Goal: Check status: Check status

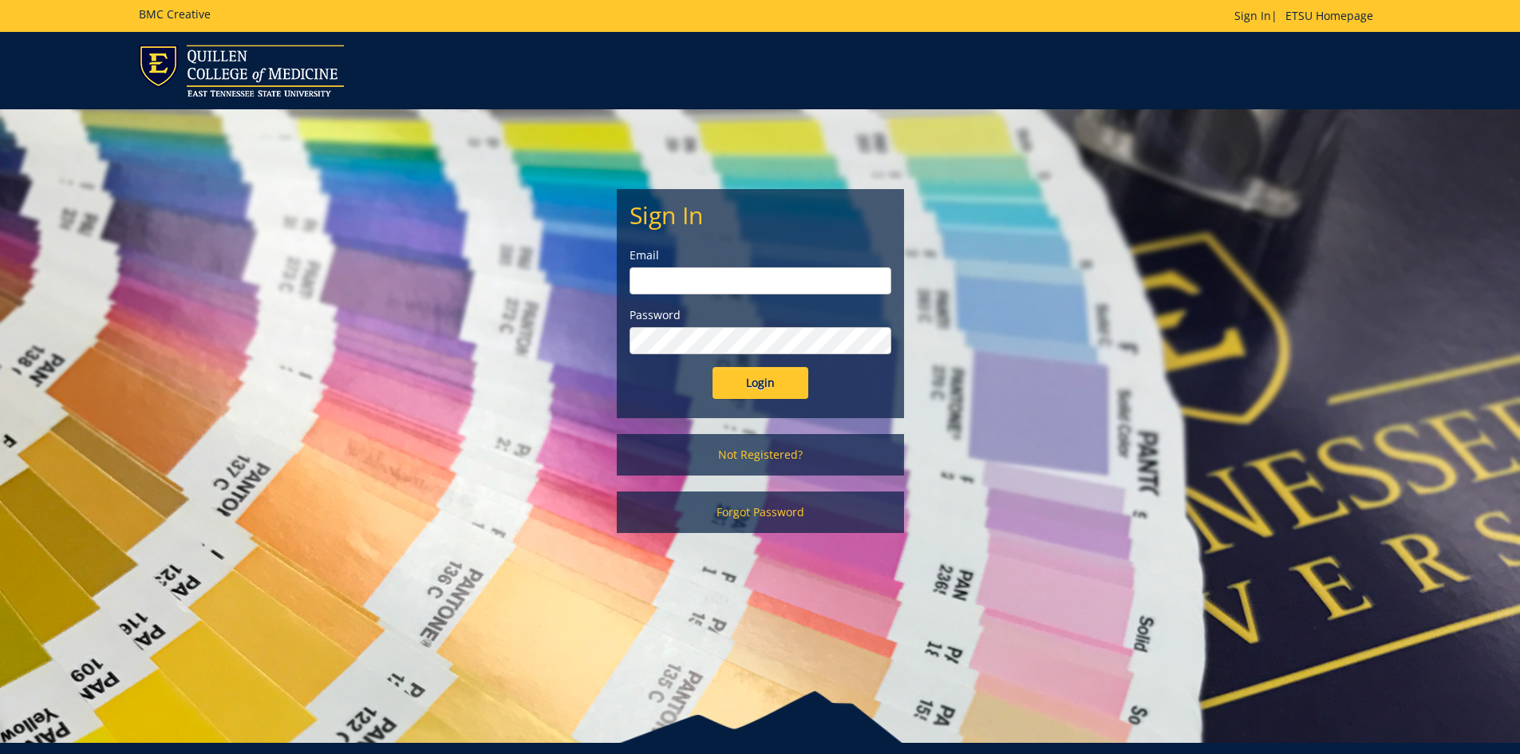
type input "suiterv@etsu.edu"
click at [760, 382] on input "Login" at bounding box center [760, 383] width 96 height 32
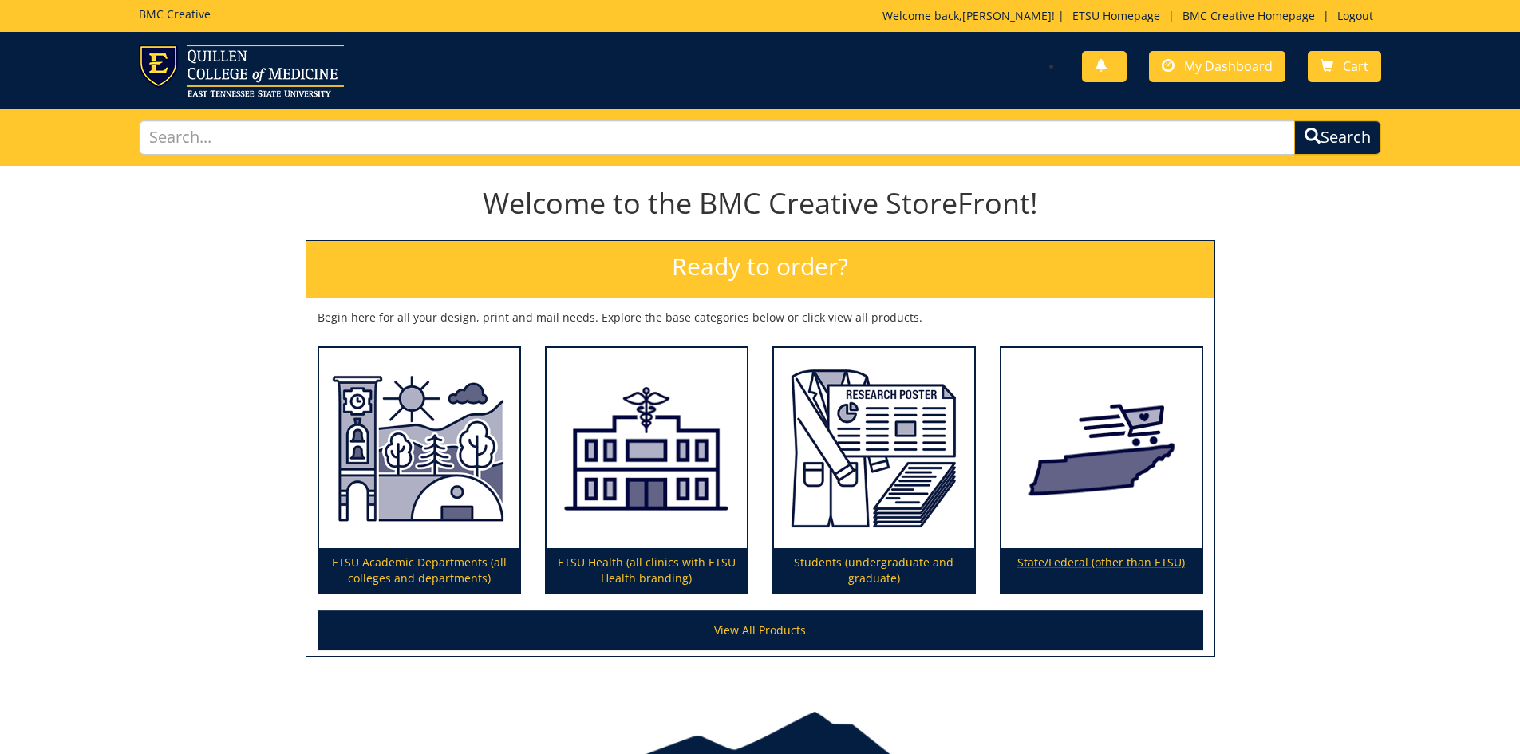
scroll to position [85, 0]
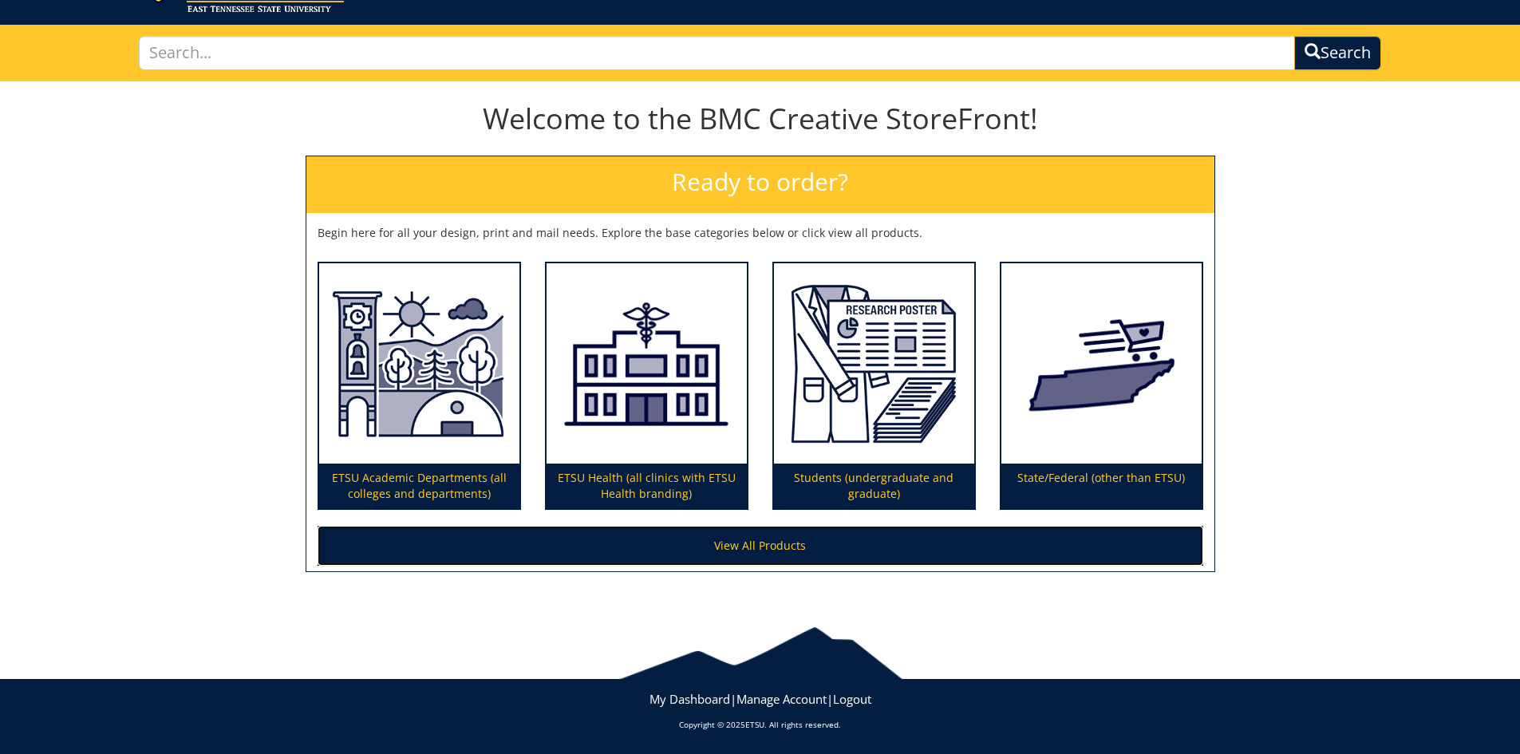
click at [770, 556] on link "View All Products" at bounding box center [761, 546] width 886 height 40
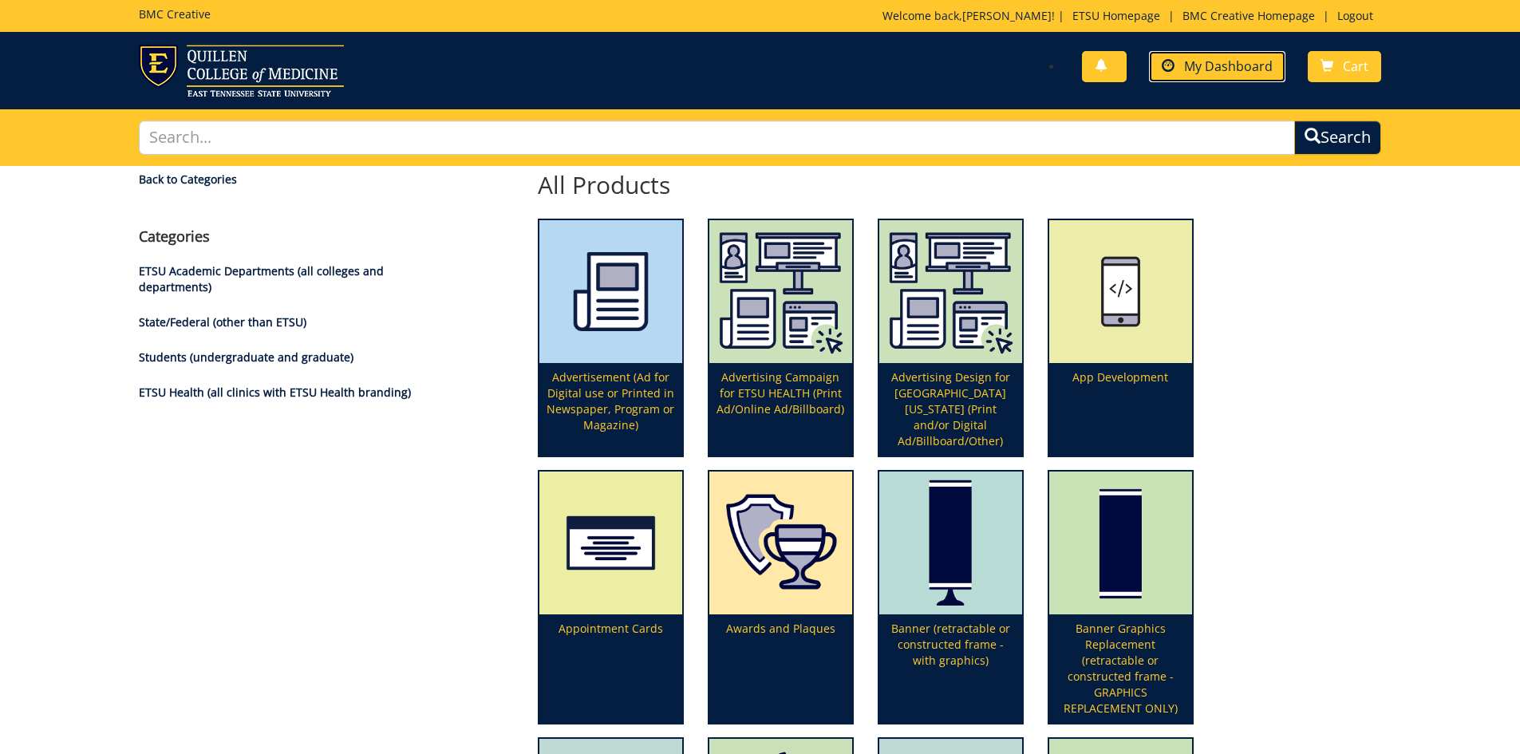
click at [1232, 61] on span "My Dashboard" at bounding box center [1228, 66] width 89 height 18
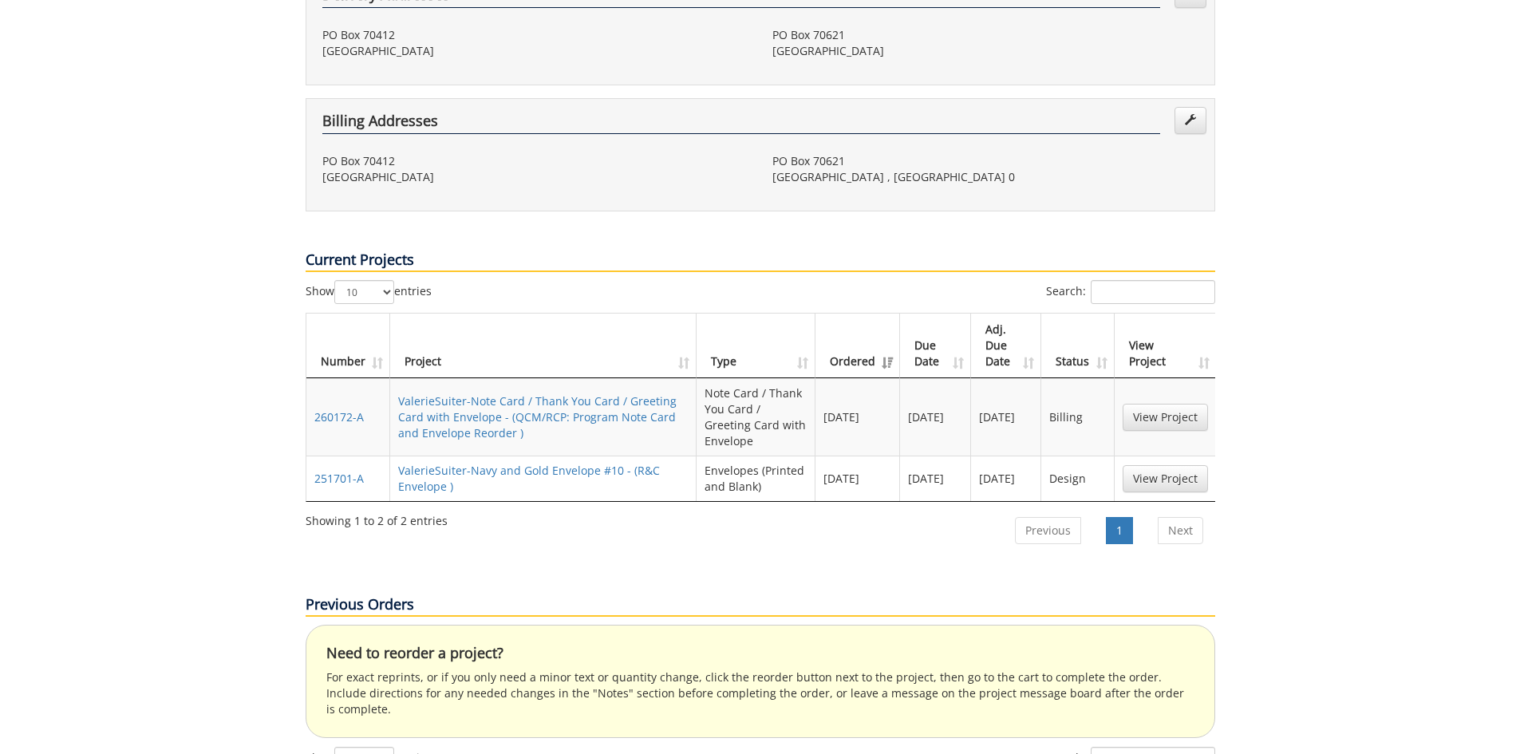
scroll to position [399, 0]
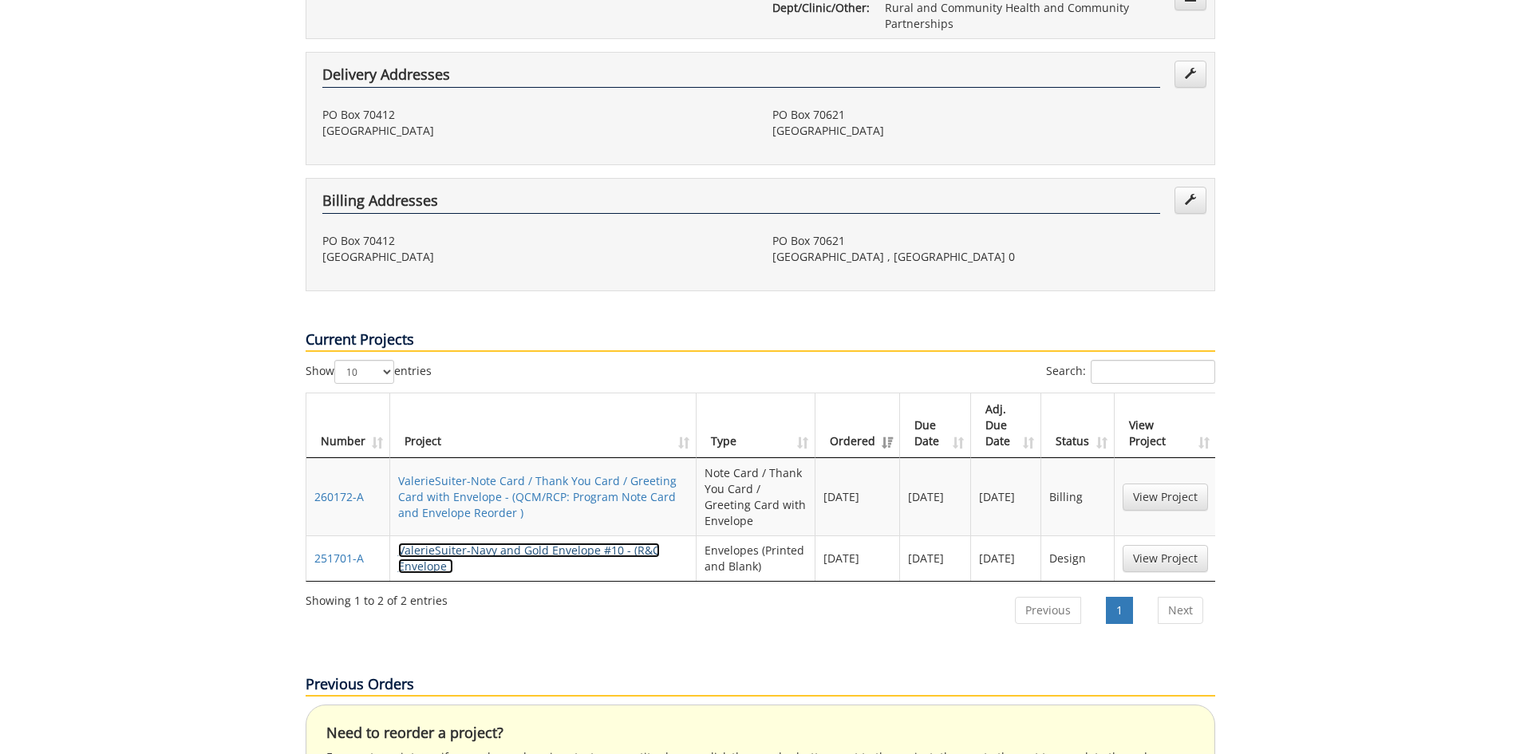
click at [491, 543] on link "ValerieSuiter-Navy and Gold Envelope #10 - (R&C Envelope )" at bounding box center [529, 558] width 262 height 31
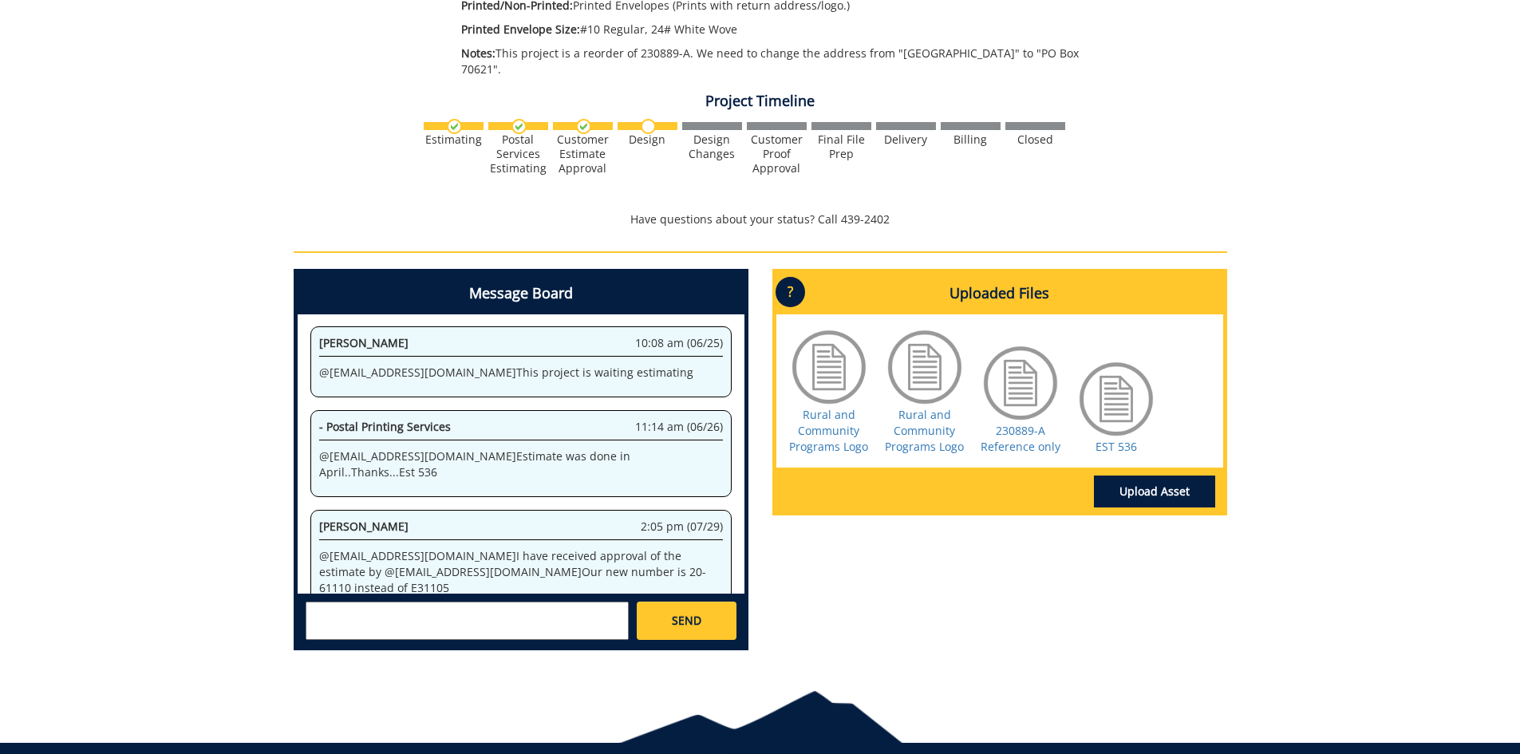
scroll to position [319, 0]
